Goal: Task Accomplishment & Management: Use online tool/utility

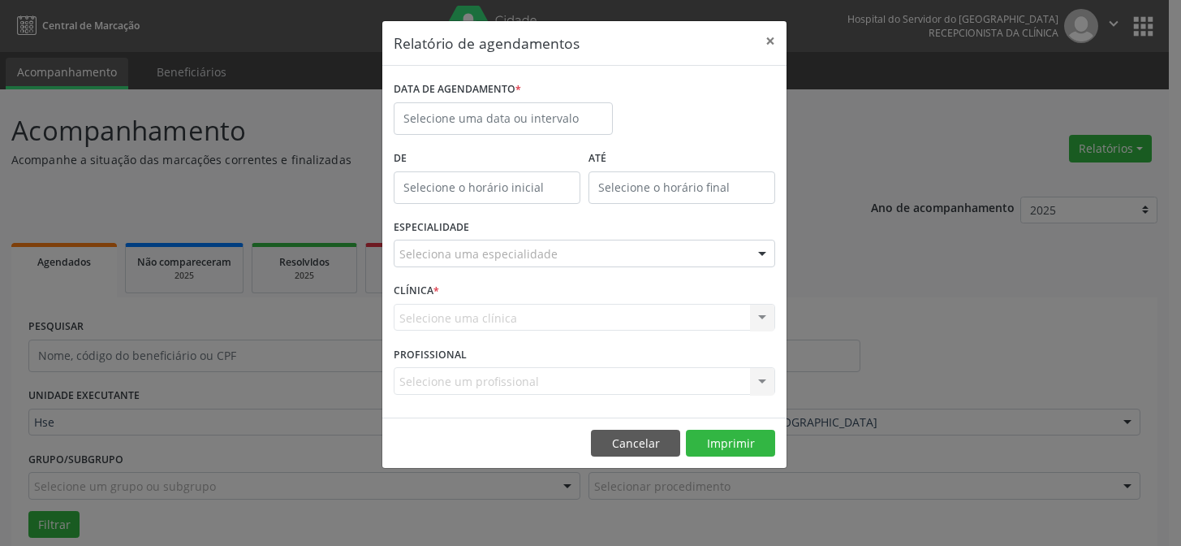
scroll to position [110, 0]
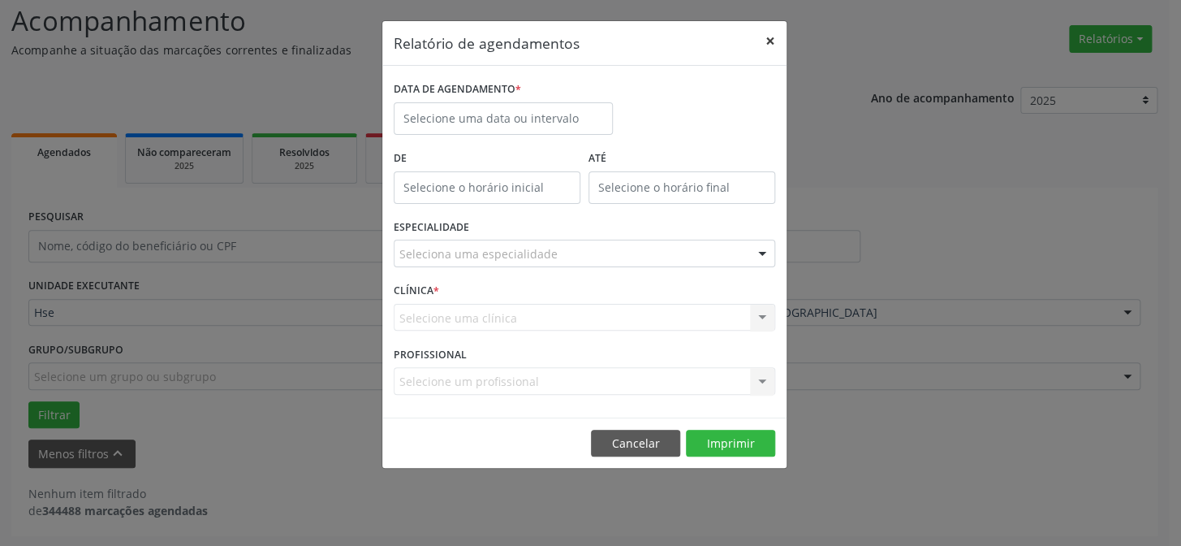
click at [768, 42] on button "×" at bounding box center [770, 41] width 32 height 40
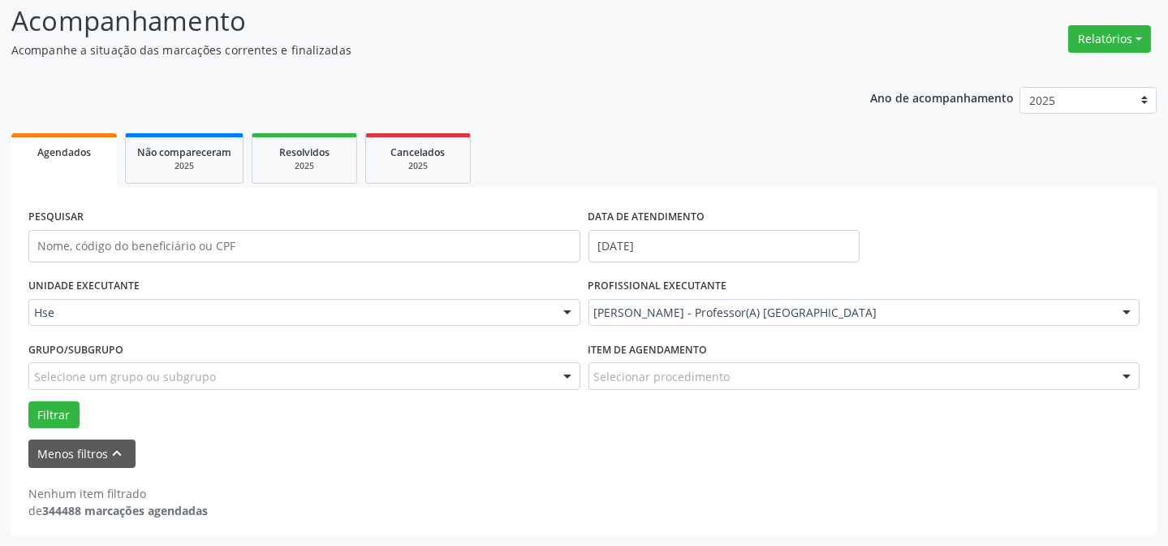
click at [1123, 16] on div "Relatórios Agendamentos Procedimentos realizados" at bounding box center [1110, 30] width 94 height 58
click at [1111, 41] on button "Relatórios" at bounding box center [1109, 39] width 83 height 28
click at [1049, 67] on link "Agendamentos" at bounding box center [1064, 73] width 175 height 23
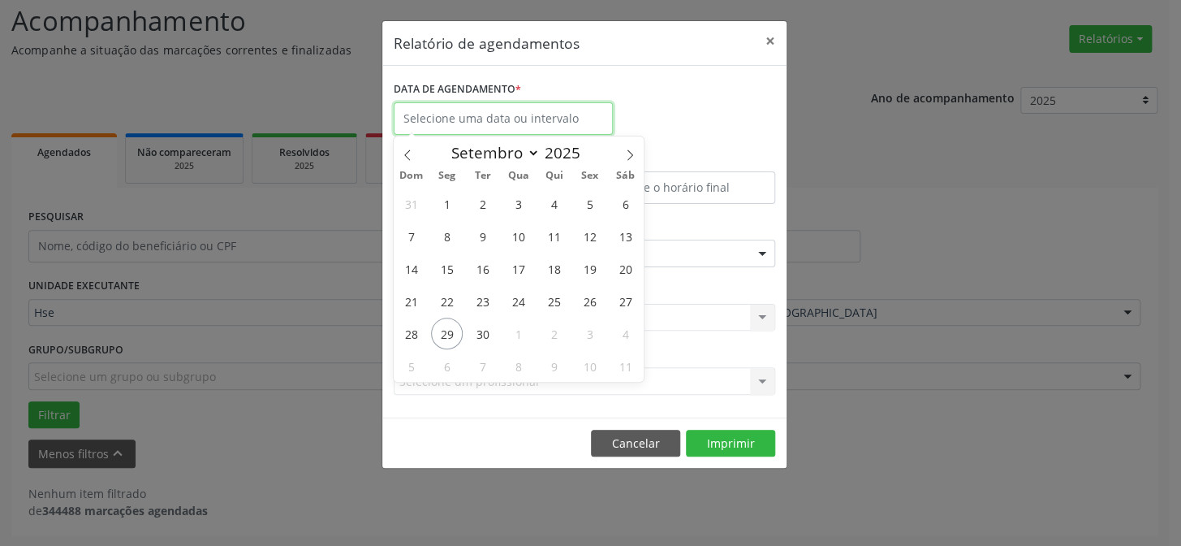
click at [442, 112] on input "text" at bounding box center [503, 118] width 219 height 32
click at [460, 329] on span "29" at bounding box center [447, 333] width 32 height 32
type input "[DATE]"
click at [460, 329] on span "29" at bounding box center [447, 333] width 32 height 32
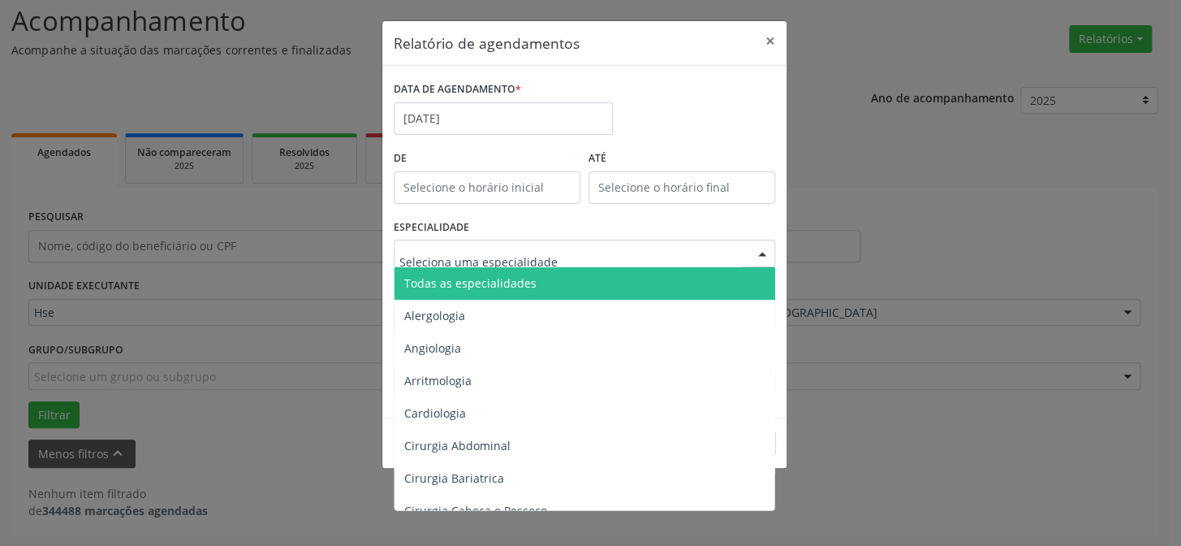
click at [462, 277] on span "Todas as especialidades" at bounding box center [470, 282] width 132 height 15
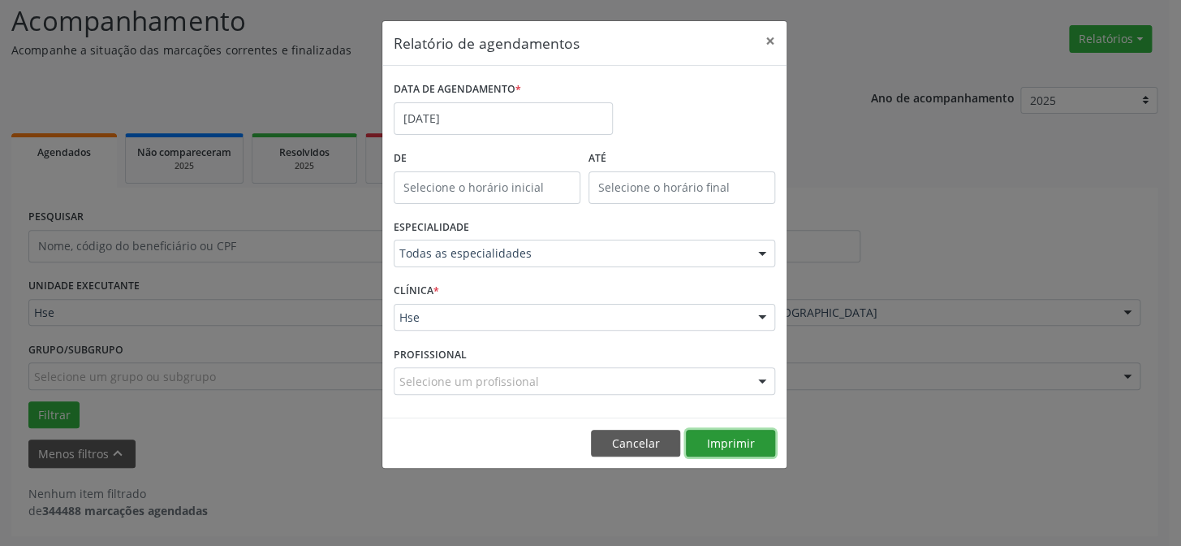
click at [750, 443] on button "Imprimir" at bounding box center [730, 443] width 89 height 28
click at [488, 102] on input "[DATE]" at bounding box center [503, 118] width 219 height 32
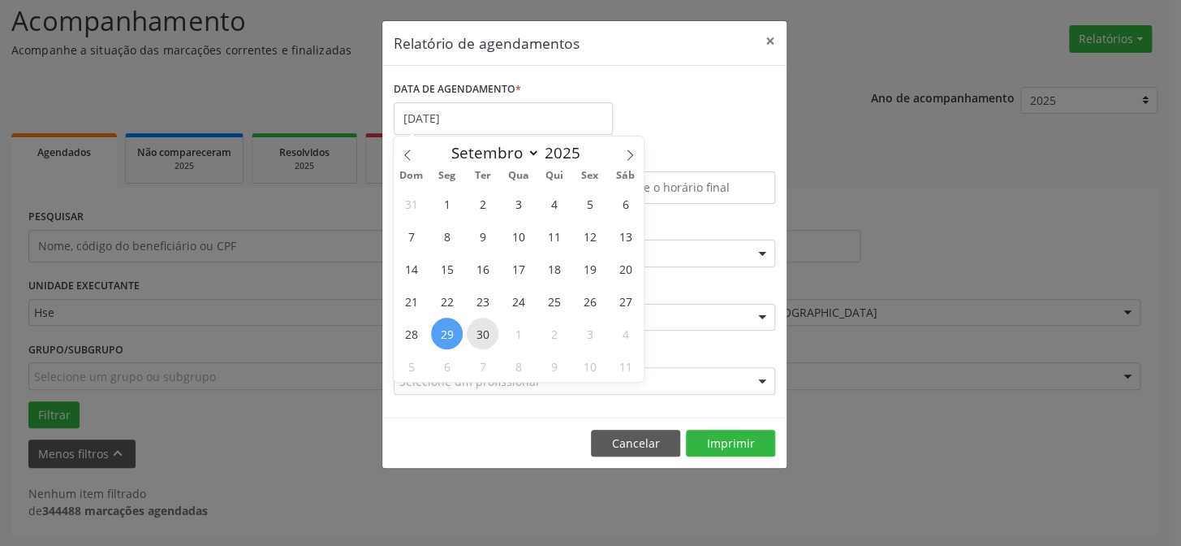
click at [479, 318] on span "30" at bounding box center [483, 333] width 32 height 32
type input "[DATE]"
click at [479, 318] on span "30" at bounding box center [483, 333] width 32 height 32
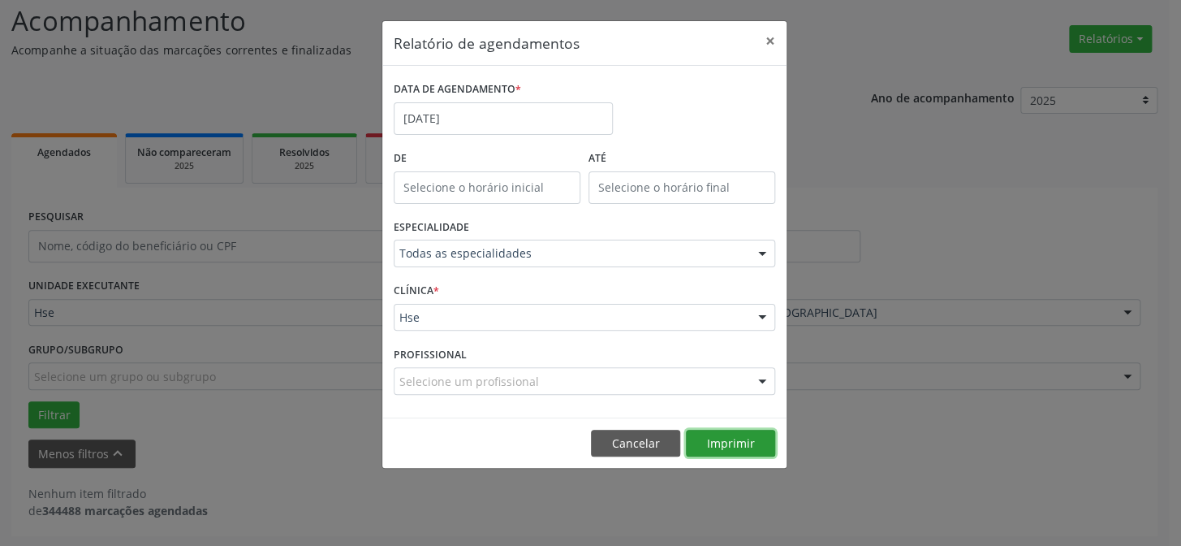
click at [723, 444] on button "Imprimir" at bounding box center [730, 443] width 89 height 28
